Goal: Register for event/course

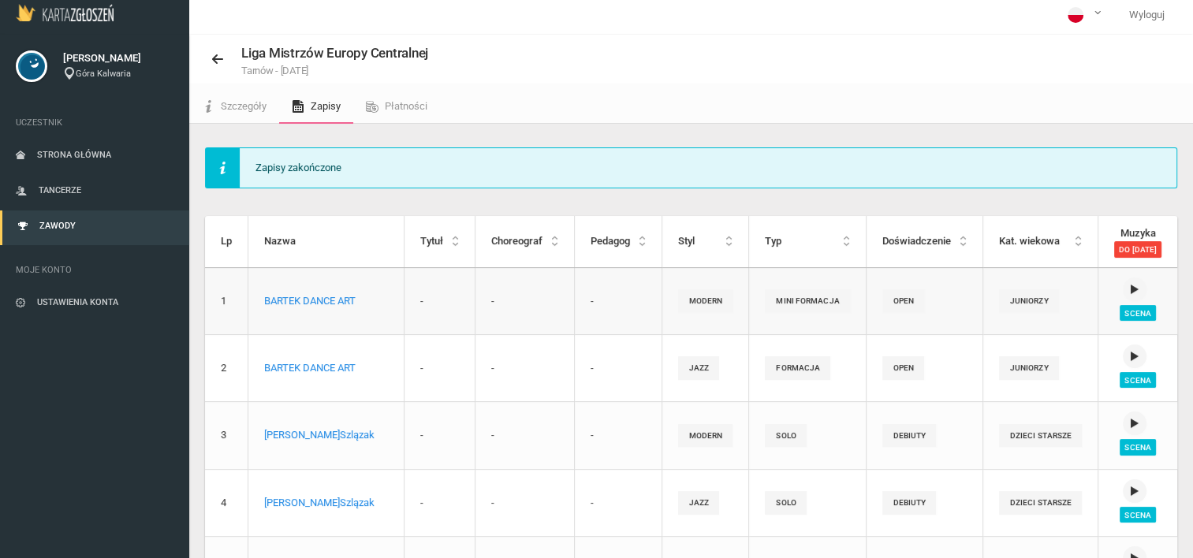
scroll to position [3, 0]
click at [98, 151] on span "Strona główna" at bounding box center [74, 156] width 74 height 10
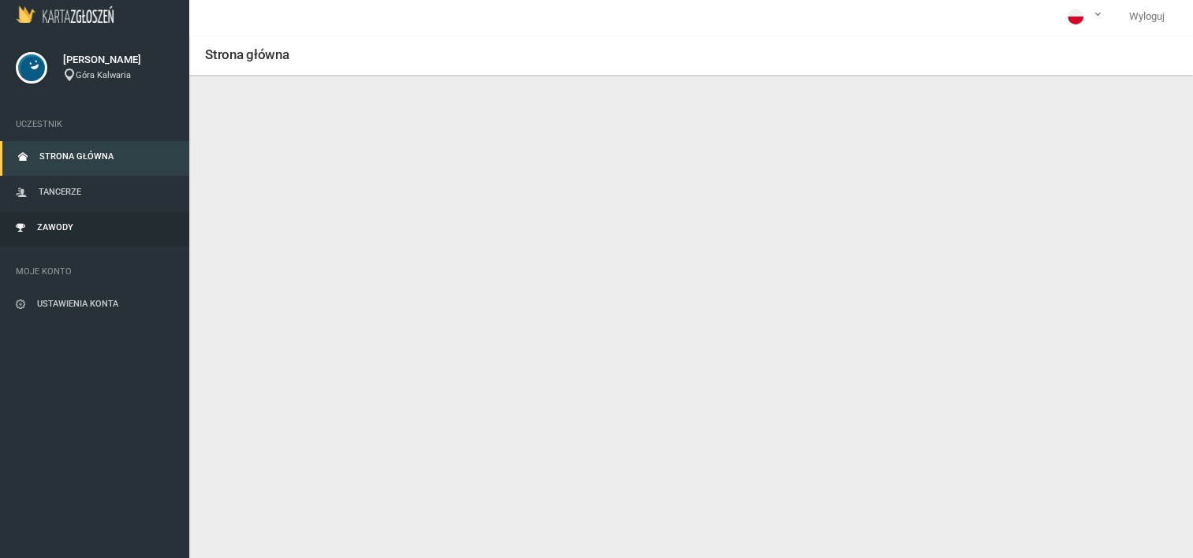
click at [60, 227] on span "Zawody" at bounding box center [55, 227] width 36 height 10
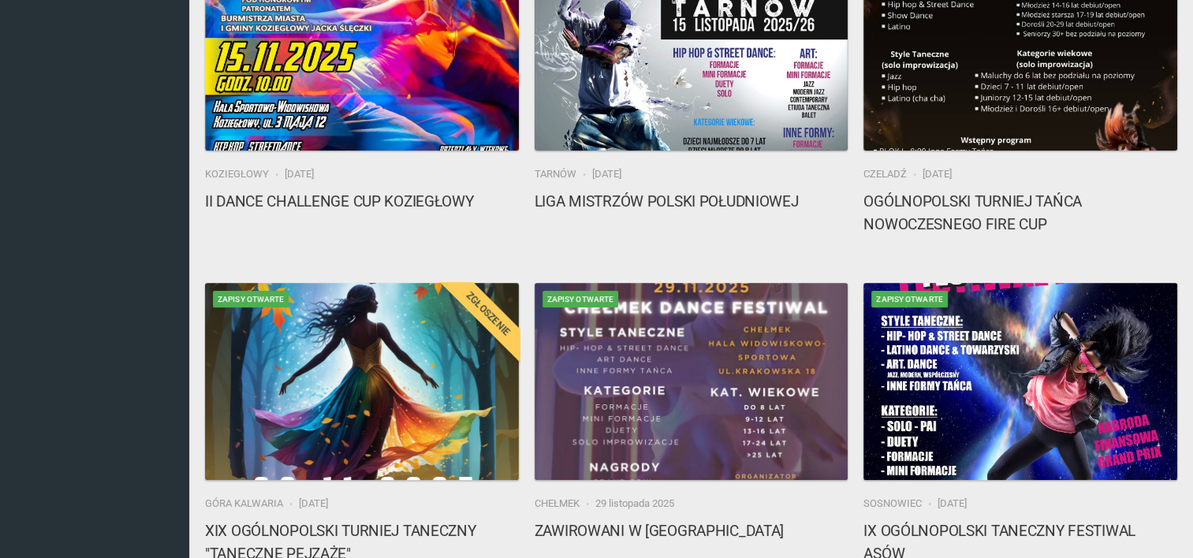
scroll to position [776, 0]
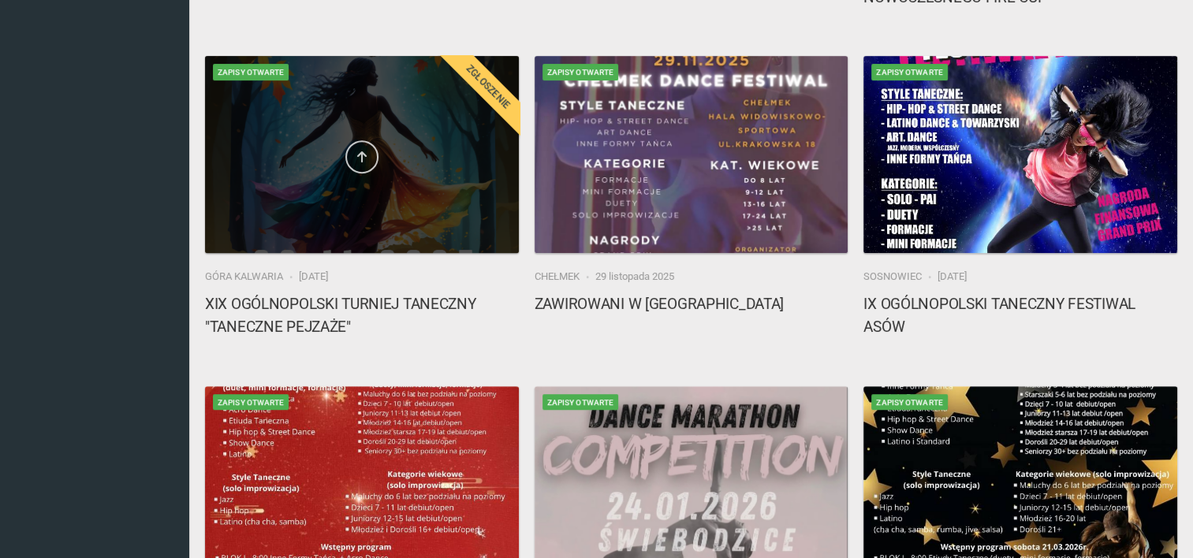
click at [355, 166] on link at bounding box center [361, 156] width 33 height 33
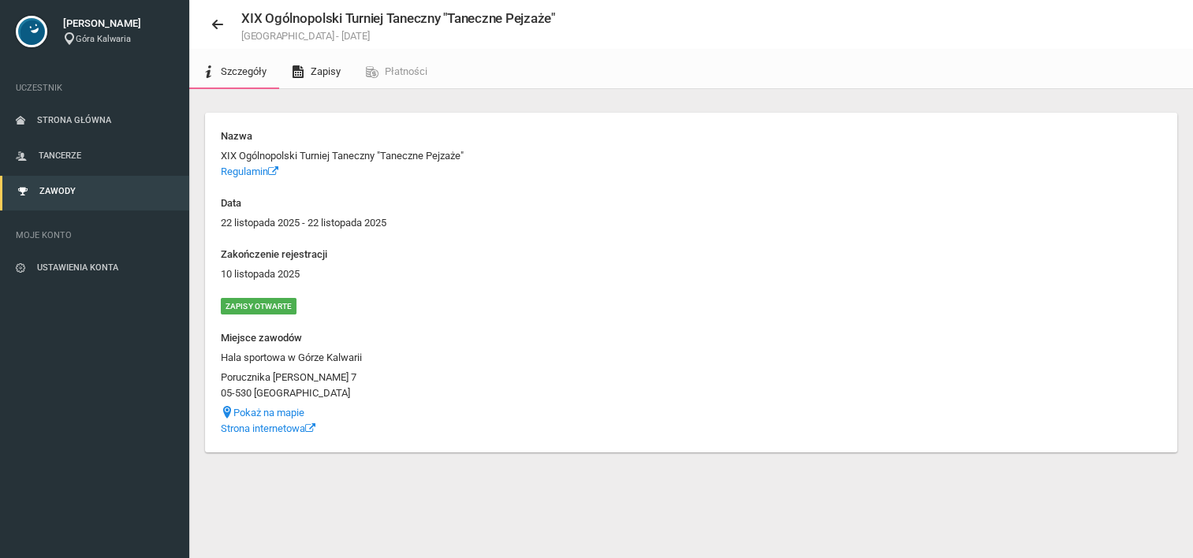
click at [327, 73] on span "Zapisy" at bounding box center [326, 71] width 30 height 12
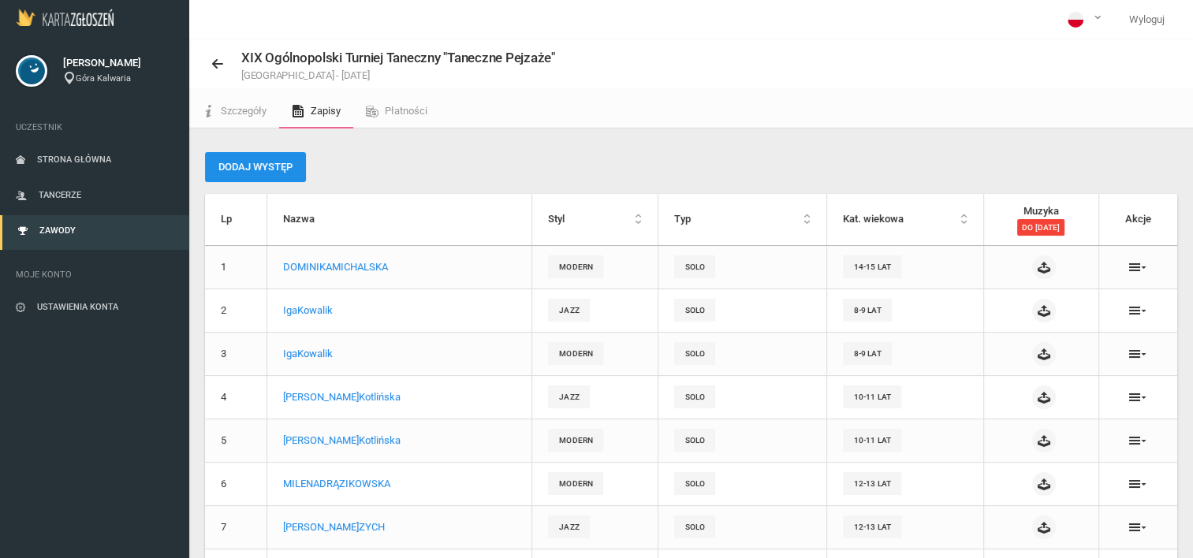
click at [217, 161] on button "Dodaj występ" at bounding box center [255, 167] width 101 height 30
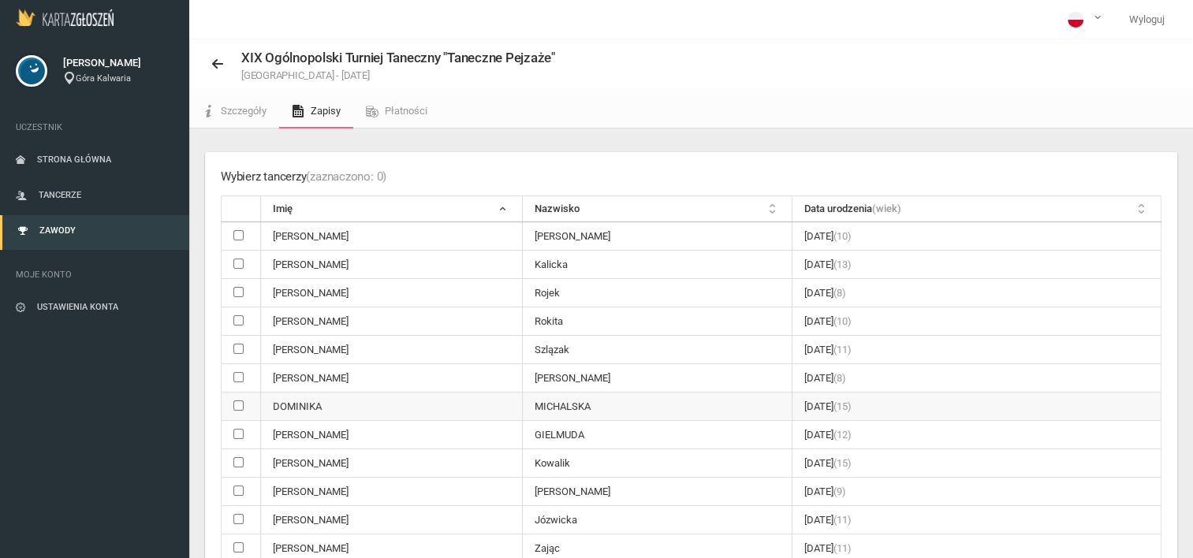
click at [234, 401] on input "checkbox" at bounding box center [238, 406] width 10 height 10
checkbox input "true"
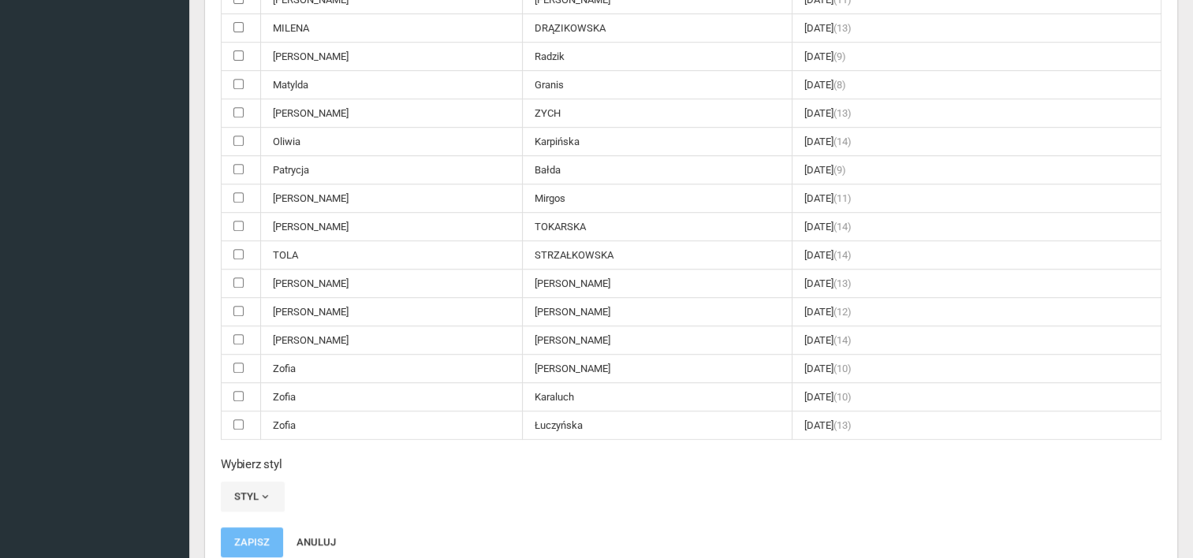
scroll to position [1043, 0]
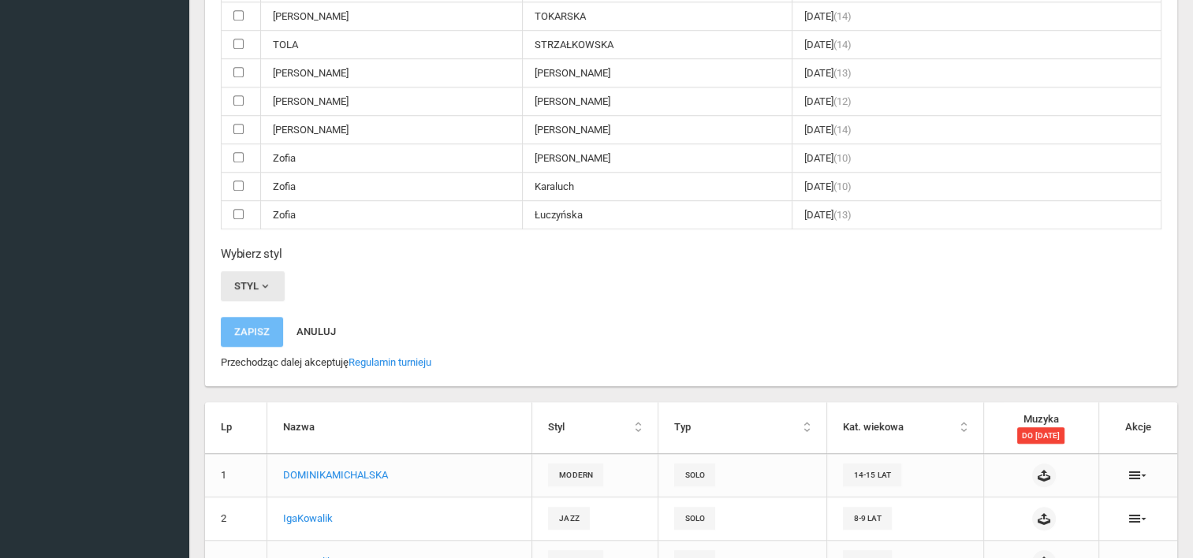
click at [257, 271] on button "Styl" at bounding box center [253, 286] width 64 height 30
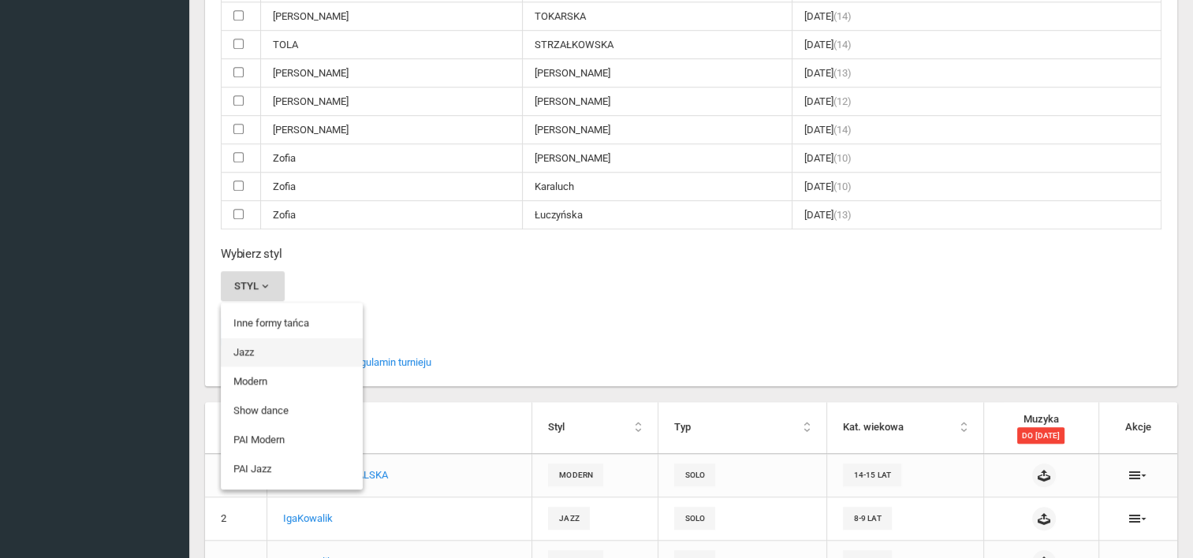
click at [256, 338] on link "Jazz" at bounding box center [292, 352] width 142 height 28
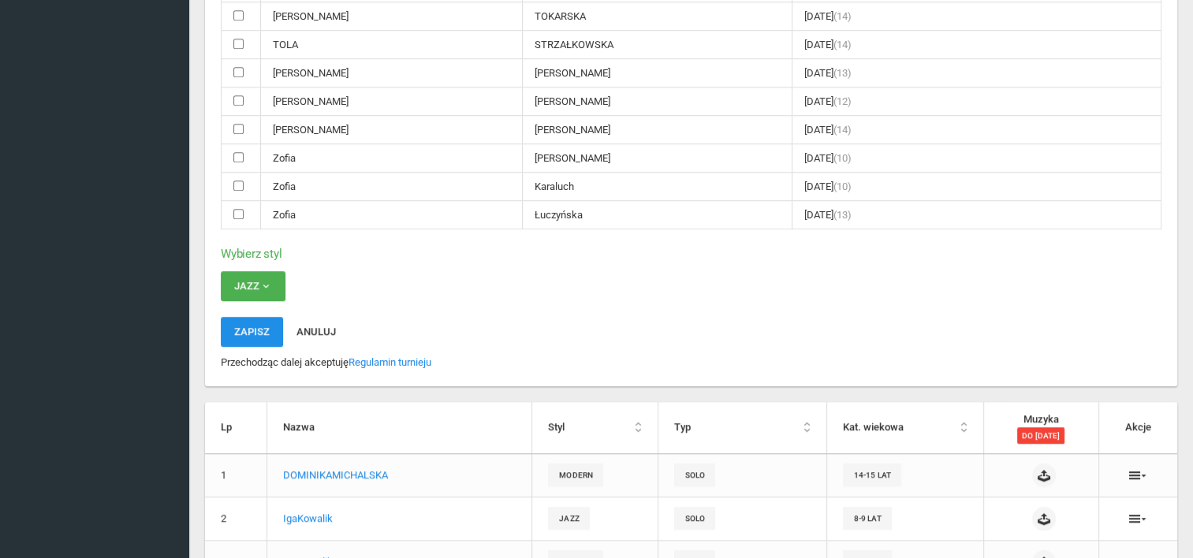
click at [267, 319] on button "Zapisz" at bounding box center [252, 332] width 62 height 30
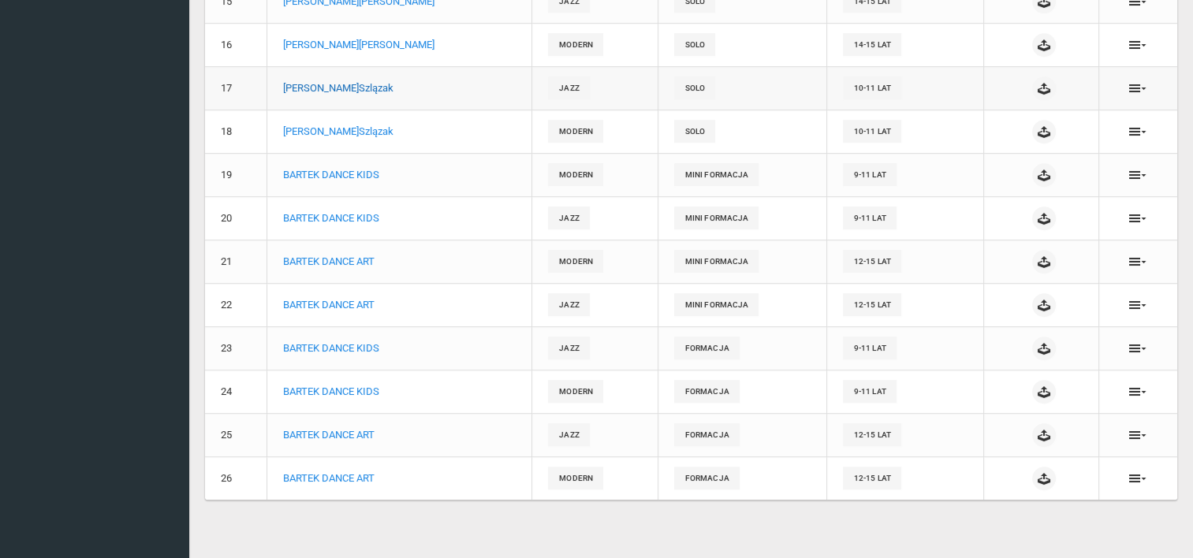
scroll to position [916, 0]
